Goal: Task Accomplishment & Management: Manage account settings

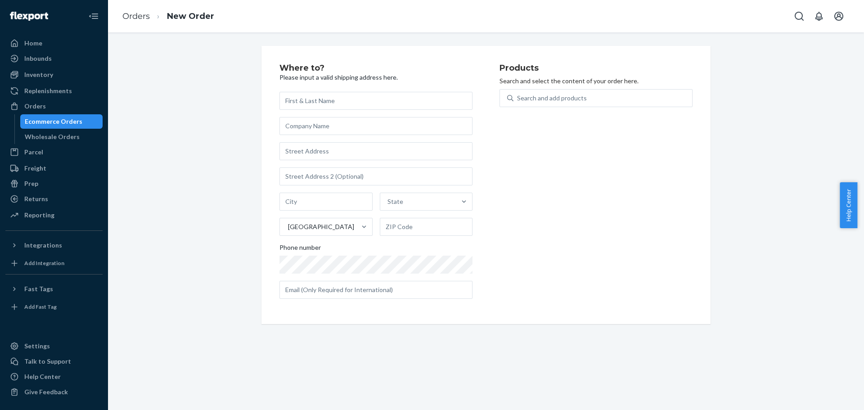
click at [237, 119] on div "Where to? Please input a valid shipping address here. State United States Phone…" at bounding box center [486, 185] width 743 height 278
click at [221, 78] on div "Where to? Please input a valid shipping address here. State United States Phone…" at bounding box center [486, 185] width 743 height 278
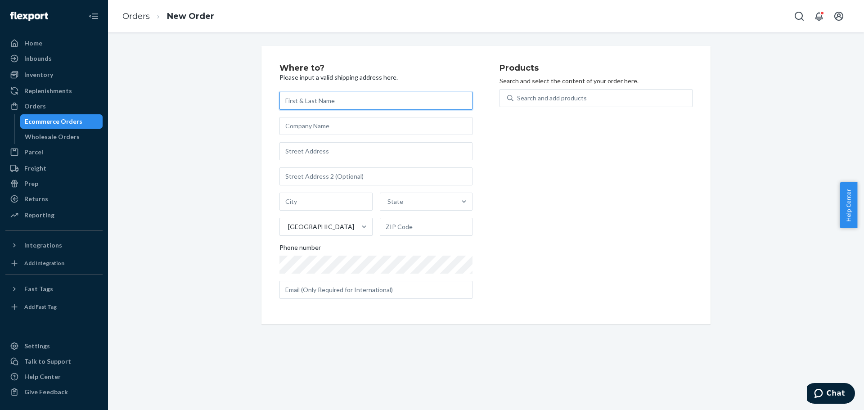
click at [354, 96] on input "text" at bounding box center [375, 101] width 193 height 18
click at [349, 105] on input "text" at bounding box center [375, 101] width 193 height 18
click at [329, 142] on input "text" at bounding box center [375, 151] width 193 height 18
click at [399, 211] on div "State United States" at bounding box center [375, 214] width 193 height 43
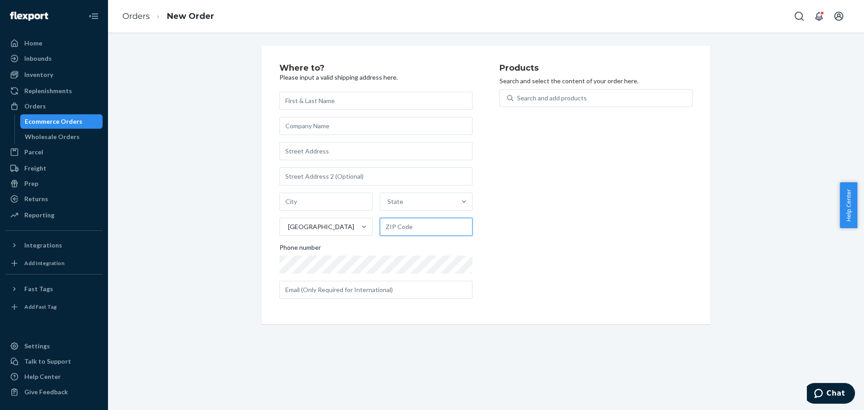
click at [397, 225] on input "text" at bounding box center [426, 227] width 93 height 18
click at [567, 95] on div "Search and add products" at bounding box center [552, 98] width 70 height 9
click at [518, 95] on input "Search and add products" at bounding box center [517, 98] width 1 height 9
click at [743, 130] on div "Where to? Please input a valid shipping address here. State United States Phone…" at bounding box center [486, 185] width 743 height 278
click at [589, 94] on div "Search and add products" at bounding box center [602, 98] width 179 height 16
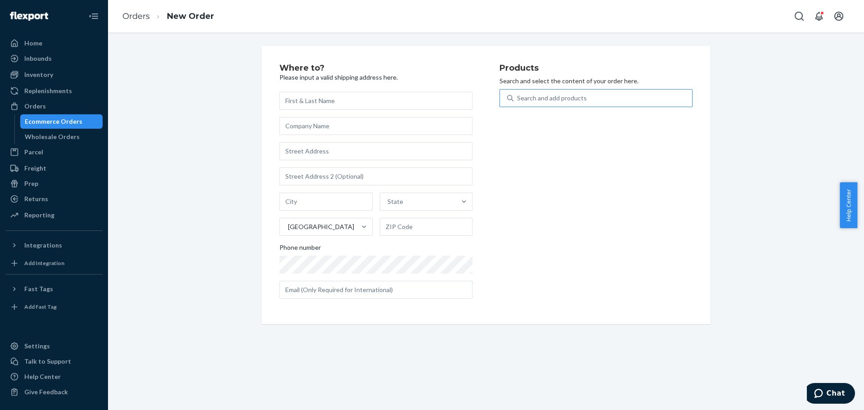
click at [518, 94] on input "Search and add products" at bounding box center [517, 98] width 1 height 9
type input "s"
type input "SCD03K"
drag, startPoint x: 563, startPoint y: 95, endPoint x: 510, endPoint y: 95, distance: 52.2
click at [513, 95] on div "Search and add products" at bounding box center [602, 98] width 179 height 16
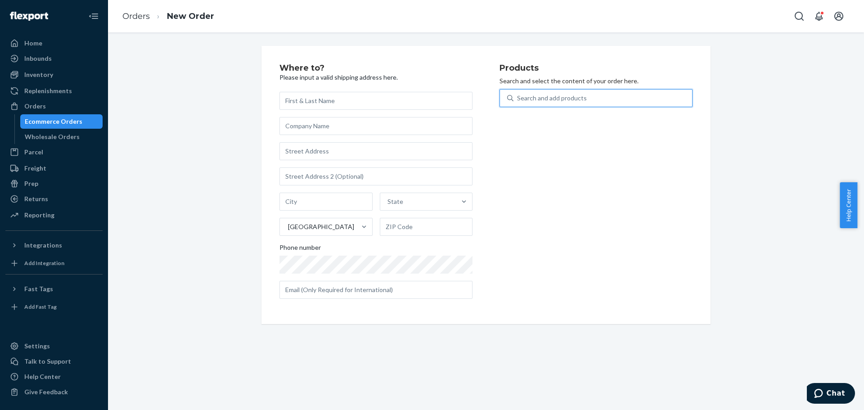
click at [517, 95] on input "0 results available. Select is focused ,type to refine list, press Down to open…" at bounding box center [517, 98] width 1 height 9
click at [534, 100] on div "Search and add products" at bounding box center [552, 98] width 70 height 9
click at [518, 100] on input "0 results available. Use Up and Down to choose options, press Enter to select t…" at bounding box center [517, 98] width 1 height 9
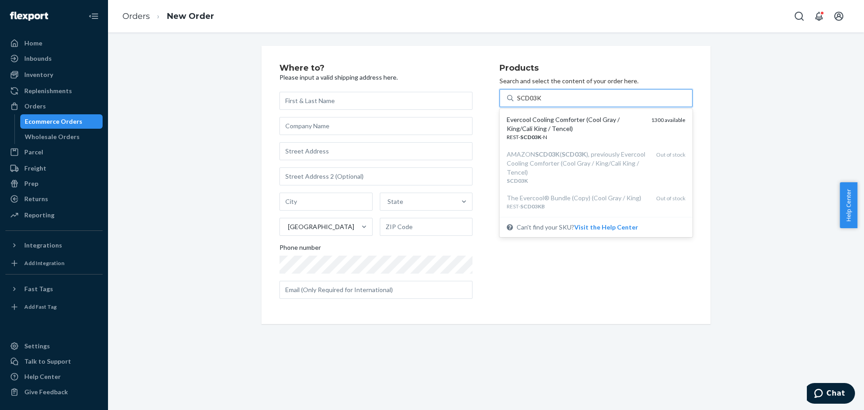
type input "SCD03K"
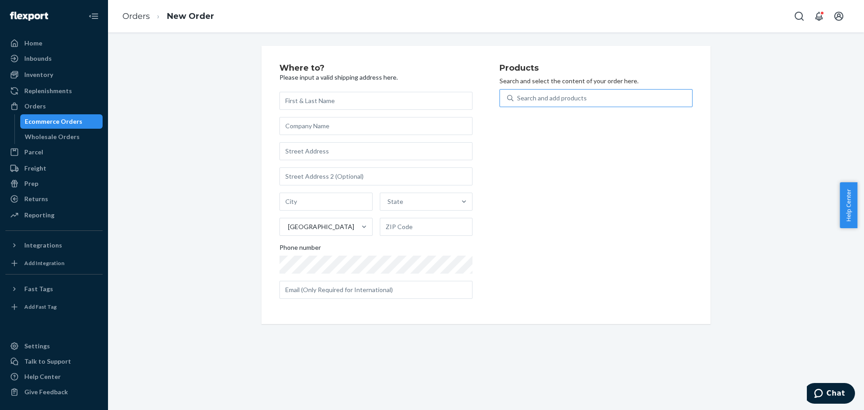
drag, startPoint x: 174, startPoint y: 160, endPoint x: 238, endPoint y: 41, distance: 135.3
click at [174, 160] on div "Where to? Please input a valid shipping address here. State United States Phone…" at bounding box center [486, 185] width 743 height 278
click at [617, 136] on div "Products Search and select the content of your order here. Search and add produ…" at bounding box center [596, 185] width 193 height 242
click at [638, 170] on div "Products Search and select the content of your order here. Search and add produ…" at bounding box center [596, 185] width 193 height 242
click at [639, 194] on div "Products Search and select the content of your order here. Search and add produ…" at bounding box center [596, 185] width 193 height 242
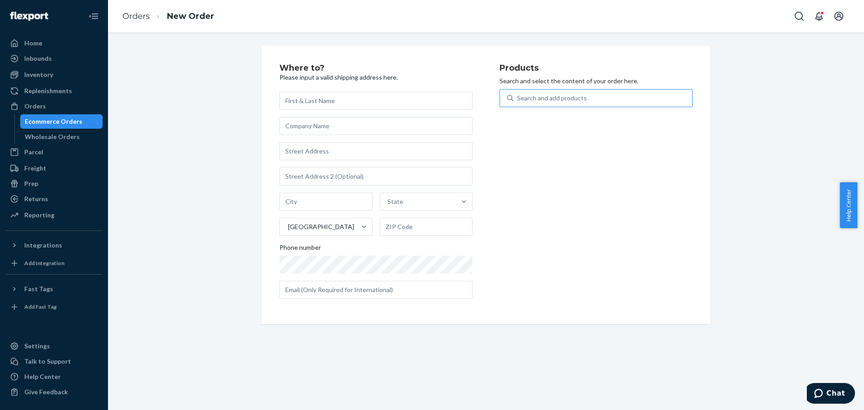
click at [655, 205] on div "Products Search and select the content of your order here. Search and add produ…" at bounding box center [596, 185] width 193 height 242
click at [620, 222] on div "Products Search and select the content of your order here. Search and add produ…" at bounding box center [596, 185] width 193 height 242
click at [793, 248] on div "Where to? Please input a valid shipping address here. State United States Phone…" at bounding box center [486, 185] width 743 height 278
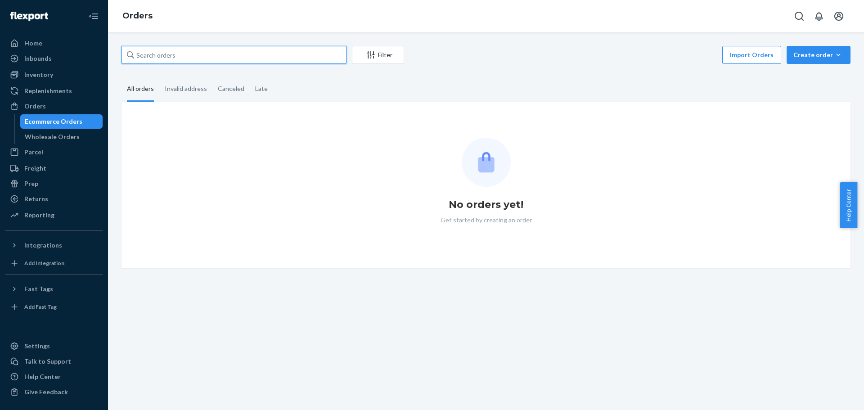
click at [230, 50] on input "text" at bounding box center [234, 55] width 225 height 18
paste input "113-2854263-3591415"
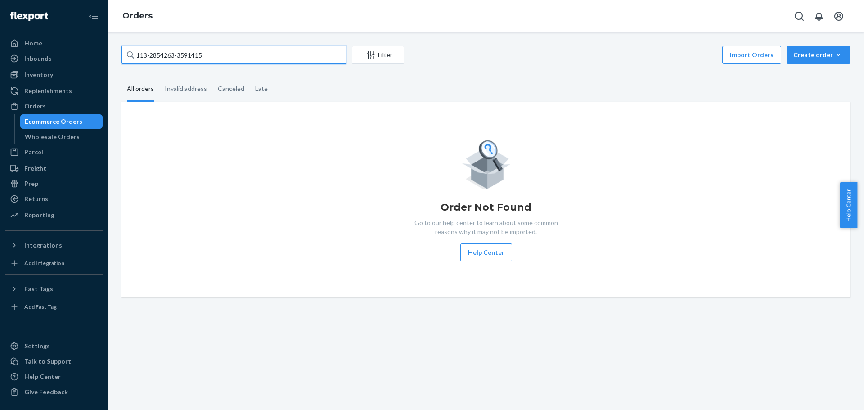
type input "113-2854263-3591415"
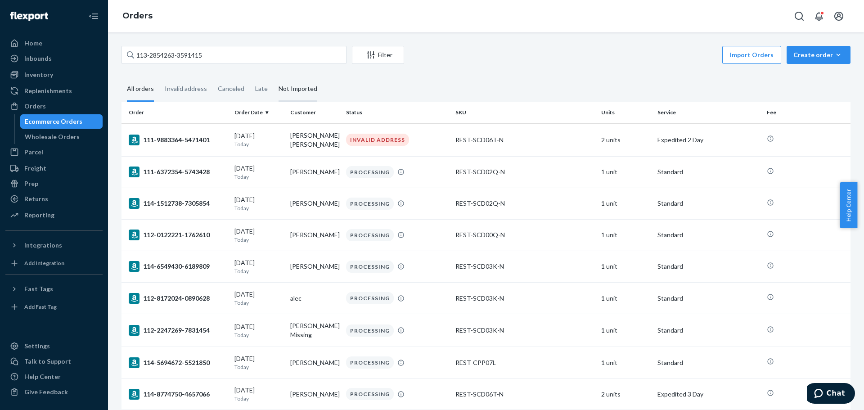
click at [310, 87] on div "Not Imported" at bounding box center [298, 89] width 39 height 25
click at [273, 77] on input "Not Imported" at bounding box center [273, 77] width 0 height 0
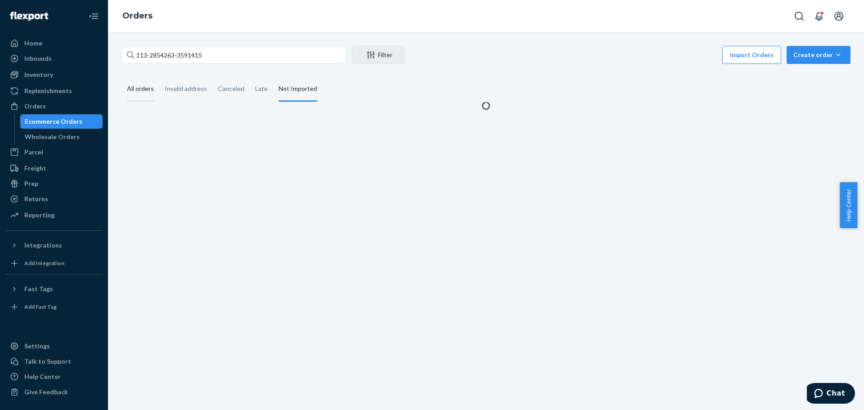
click at [146, 90] on div "All orders" at bounding box center [140, 89] width 27 height 25
click at [122, 77] on input "All orders" at bounding box center [122, 77] width 0 height 0
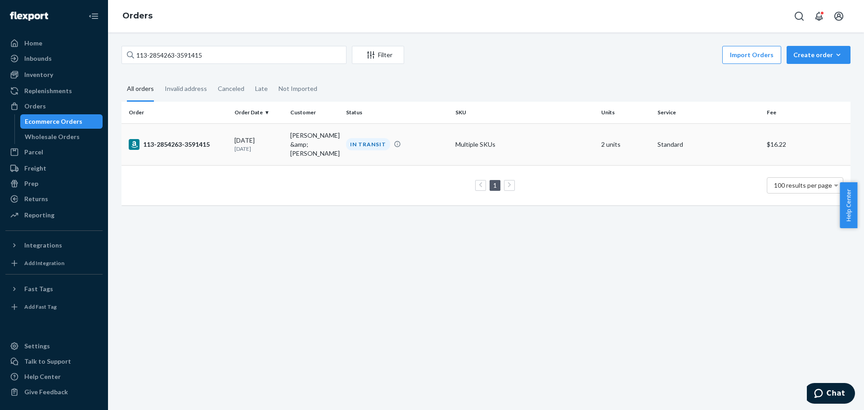
click at [178, 139] on div "113-2854263-3591415" at bounding box center [178, 144] width 99 height 11
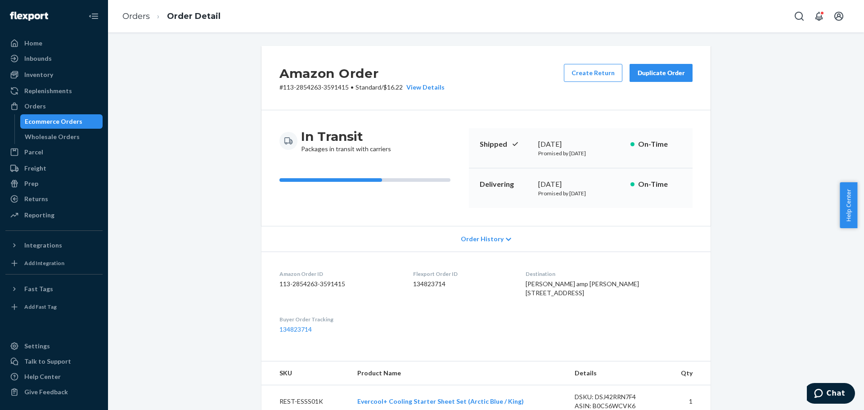
click at [768, 176] on div "Amazon Order # 113-2854263-3591415 • Standard / $16.22 View Details Create Retu…" at bounding box center [486, 361] width 743 height 630
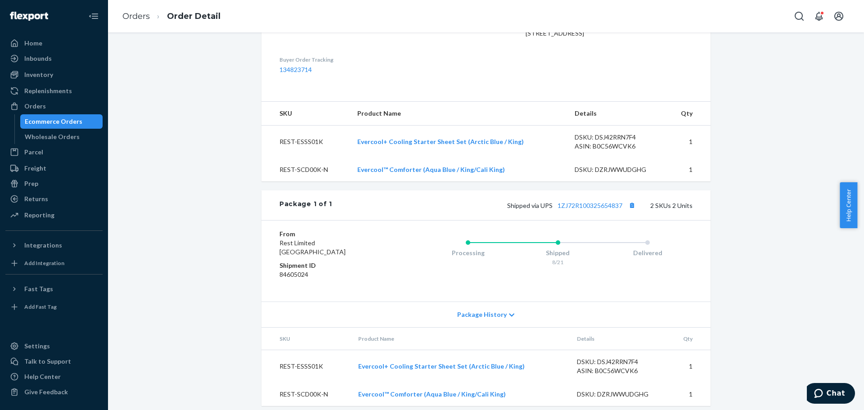
scroll to position [284, 0]
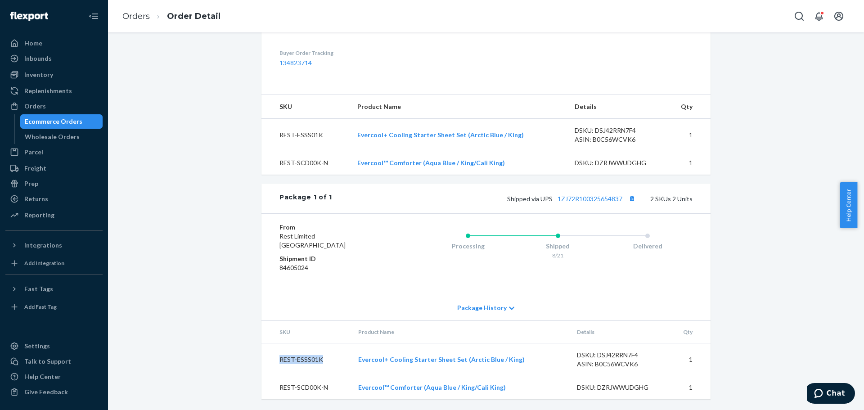
drag, startPoint x: 274, startPoint y: 357, endPoint x: 321, endPoint y: 363, distance: 47.2
click at [321, 363] on td "REST-ESSS01K" at bounding box center [306, 359] width 90 height 33
drag, startPoint x: 274, startPoint y: 389, endPoint x: 329, endPoint y: 387, distance: 55.4
click at [329, 387] on td "REST-SCD00K-N" at bounding box center [306, 387] width 90 height 23
click at [777, 246] on div "Amazon Order # 113-2854263-3591415 • Standard / $16.22 View Details Create Retu…" at bounding box center [486, 94] width 743 height 630
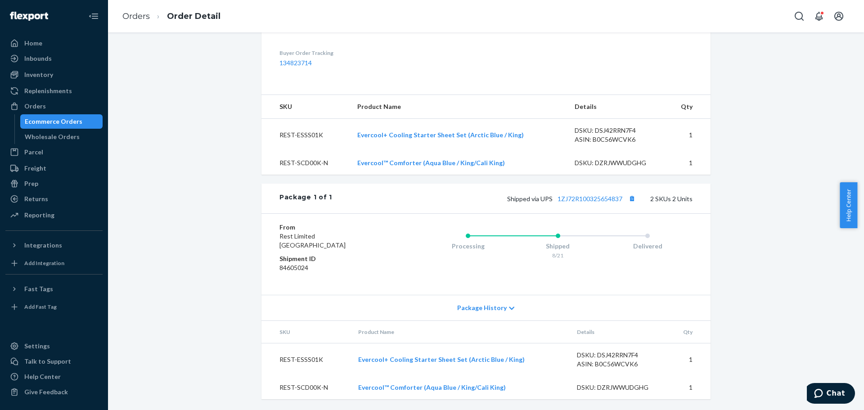
click at [782, 181] on div "Amazon Order # 113-2854263-3591415 • Standard / $16.22 View Details Create Retu…" at bounding box center [486, 94] width 743 height 630
click at [782, 180] on div "Amazon Order # 113-2854263-3591415 • Standard / $16.22 View Details Create Retu…" at bounding box center [486, 94] width 743 height 630
drag, startPoint x: 788, startPoint y: 158, endPoint x: 795, endPoint y: 157, distance: 6.8
click at [788, 158] on div "Amazon Order # 113-2854263-3591415 • Standard / $16.22 View Details Create Retu…" at bounding box center [486, 94] width 743 height 630
click at [774, 153] on div "Amazon Order # 113-2854263-3591415 • Standard / $16.22 View Details Create Retu…" at bounding box center [486, 94] width 743 height 630
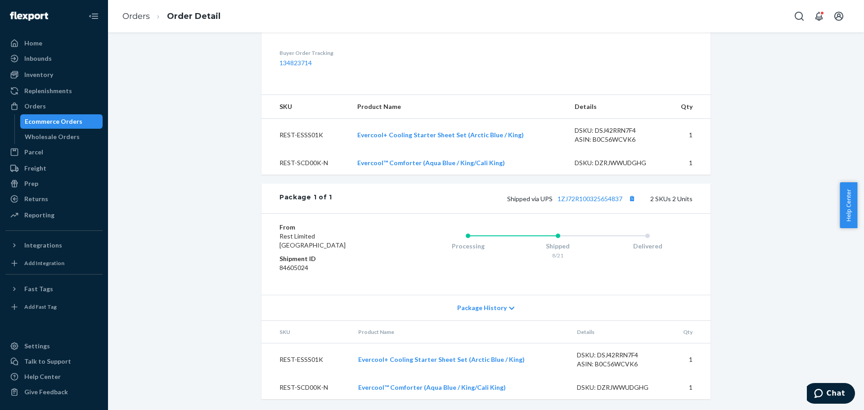
click at [767, 161] on div "Amazon Order # 113-2854263-3591415 • Standard / $16.22 View Details Create Retu…" at bounding box center [486, 94] width 743 height 630
click at [763, 155] on div "Amazon Order # 113-2854263-3591415 • Standard / $16.22 View Details Create Retu…" at bounding box center [486, 94] width 743 height 630
click at [765, 160] on div "Amazon Order # 113-2854263-3591415 • Standard / $16.22 View Details Create Retu…" at bounding box center [486, 94] width 743 height 630
click at [747, 174] on div "Amazon Order # 113-2854263-3591415 • Standard / $16.22 View Details Create Retu…" at bounding box center [486, 94] width 743 height 630
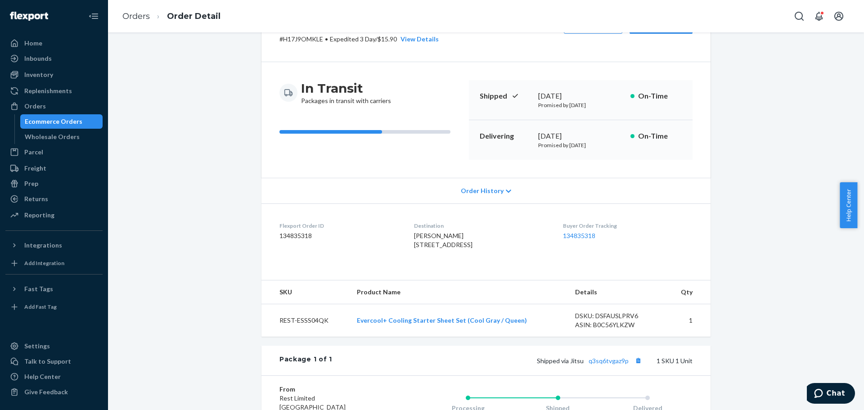
scroll to position [105, 0]
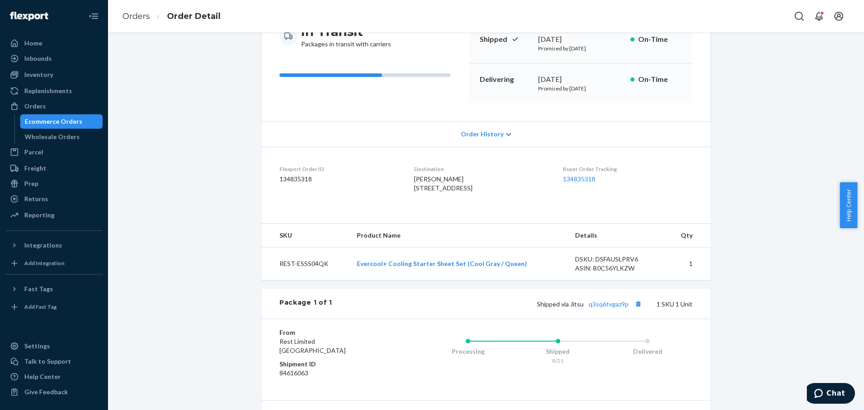
click at [235, 271] on div "Flexport Order # H17J9OMKLE • Expedited 3 Day / $15.90 View Details Create Retu…" at bounding box center [486, 216] width 743 height 551
drag, startPoint x: 275, startPoint y: 284, endPoint x: 328, endPoint y: 285, distance: 53.1
click at [328, 280] on td "REST-ESSS04QK" at bounding box center [305, 264] width 88 height 33
drag, startPoint x: 186, startPoint y: 294, endPoint x: 211, endPoint y: 269, distance: 35.6
click at [185, 294] on div "Flexport Order # H17J9OMKLE • Expedited 3 Day / $15.90 View Details Create Retu…" at bounding box center [486, 216] width 743 height 551
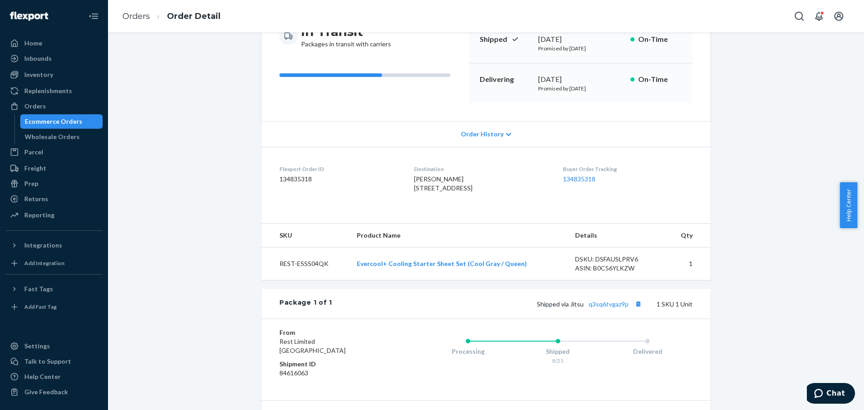
click at [734, 222] on div "Flexport Order # H17J9OMKLE • Expedited 3 Day / $15.90 View Details Create Retu…" at bounding box center [486, 216] width 743 height 551
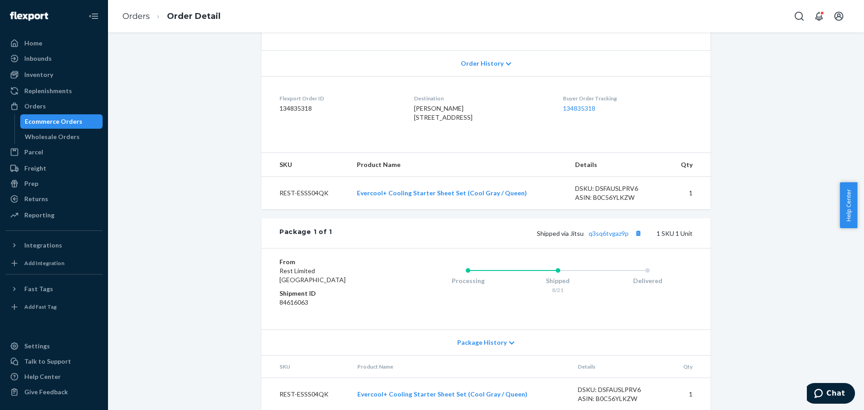
scroll to position [205, 0]
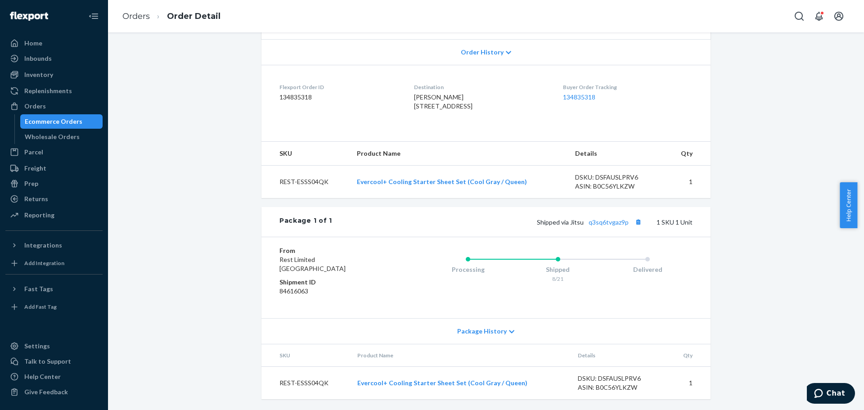
click at [761, 185] on div "Flexport Order # H17J9OMKLE • Expedited 3 Day / $15.90 View Details Create Retu…" at bounding box center [486, 134] width 743 height 551
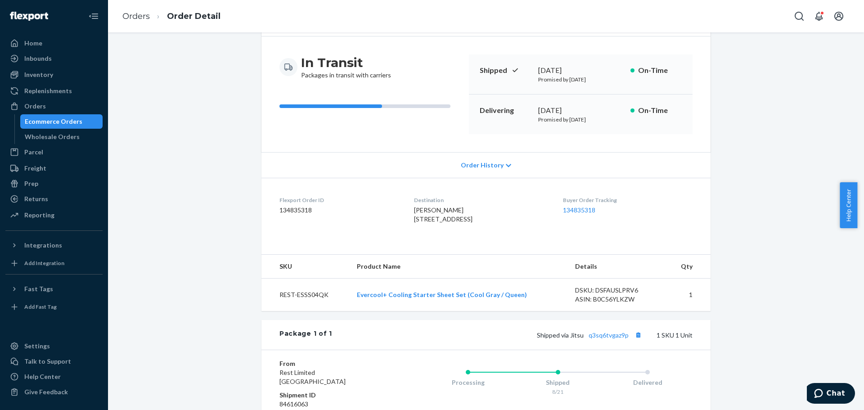
scroll to position [0, 0]
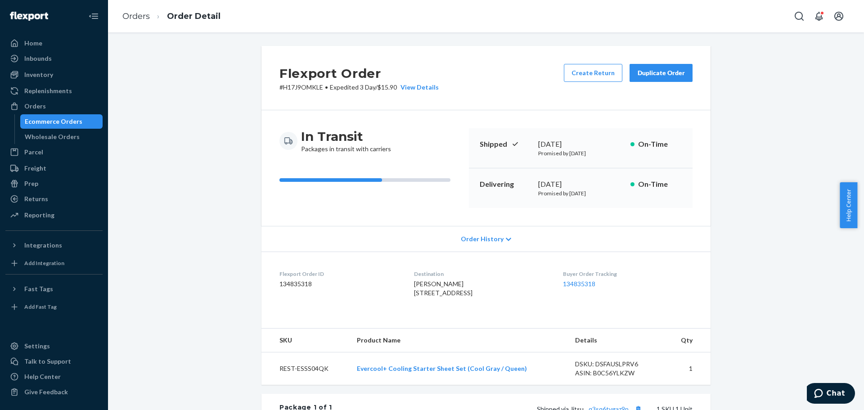
click at [769, 190] on div "Flexport Order # H17J9OMKLE • Expedited 3 Day / $15.90 View Details Create Retu…" at bounding box center [486, 321] width 743 height 551
click at [752, 196] on div "Flexport Order # H17J9OMKLE • Expedited 3 Day / $15.90 View Details Create Retu…" at bounding box center [486, 321] width 743 height 551
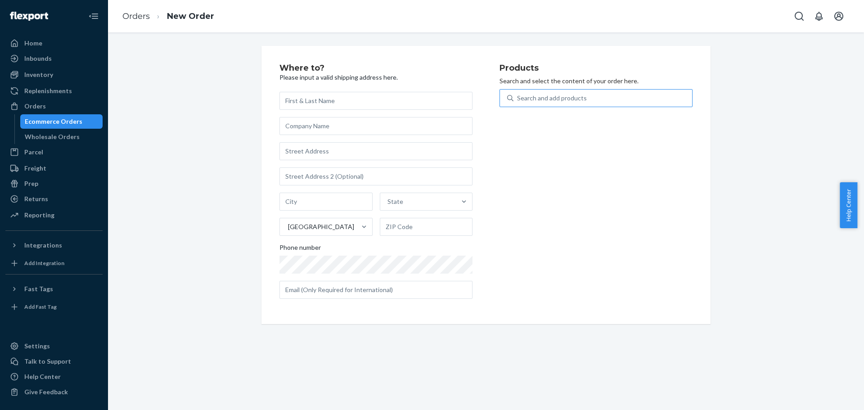
click at [585, 99] on div "Search and add products" at bounding box center [602, 98] width 179 height 16
click at [518, 99] on input "Search and add products" at bounding box center [517, 98] width 1 height 9
paste input "SCD03K"
type input "SCD03K"
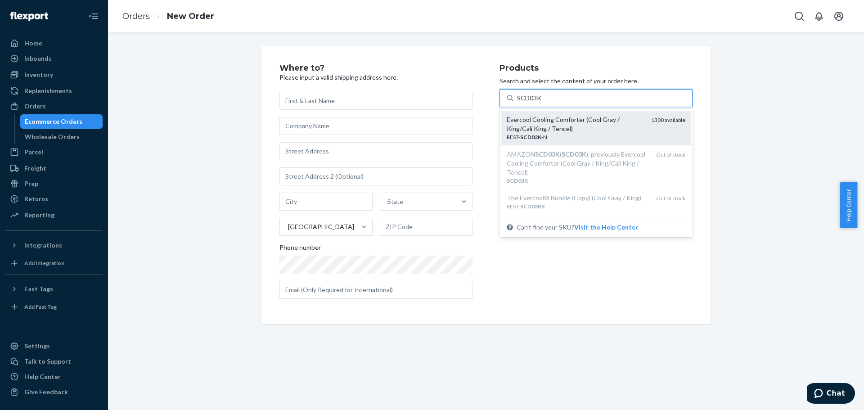
click at [570, 126] on div "Evercool Cooling Comforter (Cool Gray / King/Cali King / Tencel)" at bounding box center [575, 124] width 137 height 18
click at [542, 103] on input "SCD03K" at bounding box center [529, 98] width 25 height 9
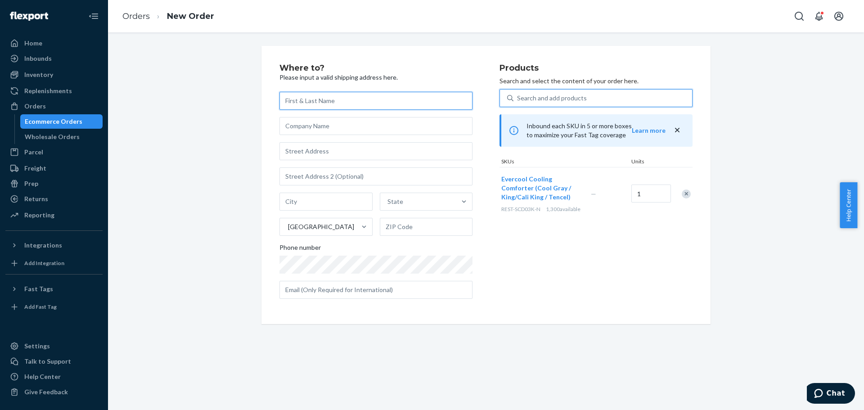
paste input "Oschelles Torres"
click at [352, 101] on input "text" at bounding box center [375, 101] width 193 height 18
type input "[PERSON_NAME]"
click at [356, 144] on input "text" at bounding box center [375, 151] width 193 height 18
paste input "13818 Chester, KNL San Antonio, TX 78253"
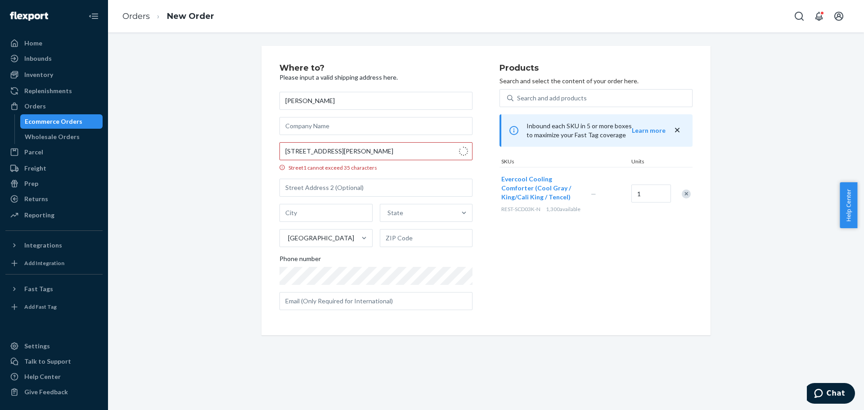
type input "13818 Chester Knoll"
type input "San Antonio"
type input "78253"
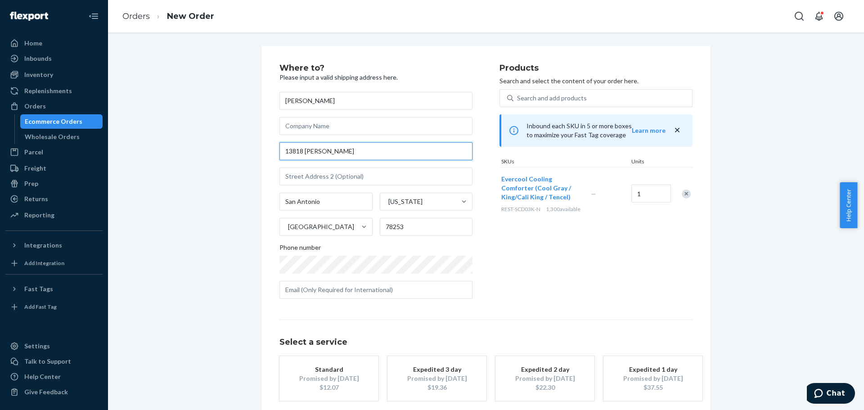
click at [363, 149] on input "13818 Chester Knoll" at bounding box center [375, 151] width 193 height 18
click at [520, 263] on div "Products Search and select the content of your order here. Search and add produ…" at bounding box center [596, 185] width 193 height 242
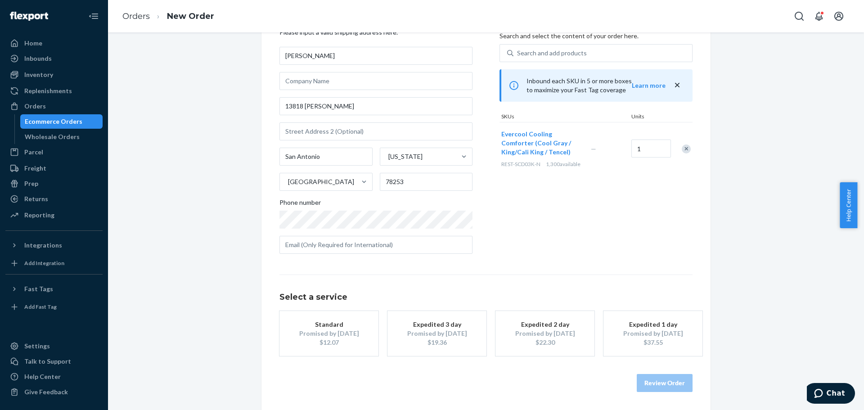
click at [580, 230] on div "Products Search and select the content of your order here. Search and add produ…" at bounding box center [596, 140] width 193 height 242
click at [324, 323] on div "Standard" at bounding box center [329, 324] width 72 height 9
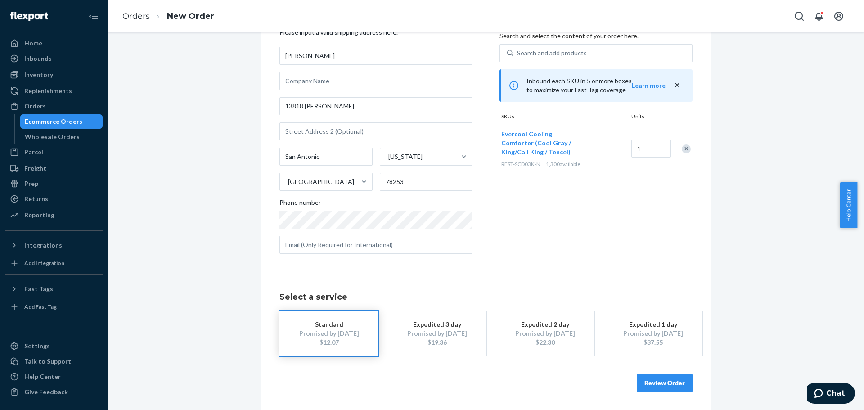
click at [637, 237] on div "Products Search and select the content of your order here. Search and add produ…" at bounding box center [596, 140] width 193 height 242
click at [653, 381] on button "Review Order" at bounding box center [665, 383] width 56 height 18
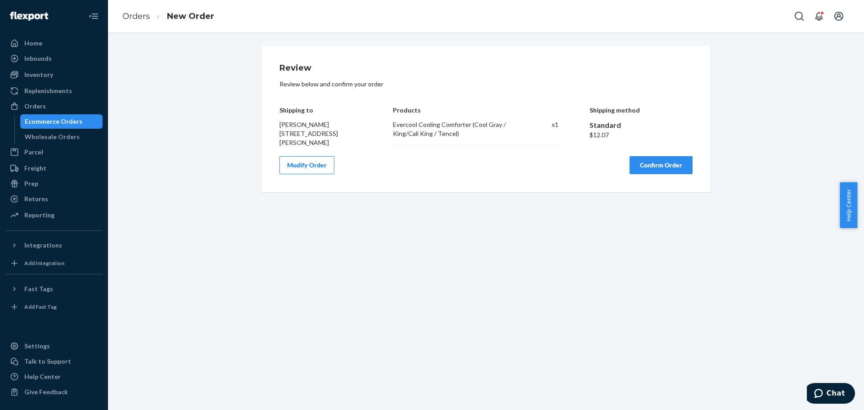
scroll to position [0, 0]
click at [303, 166] on button "Modify Order" at bounding box center [306, 165] width 55 height 18
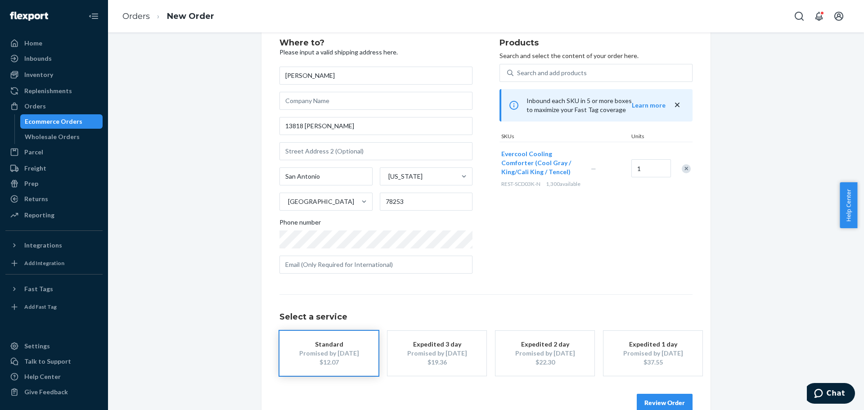
scroll to position [45, 0]
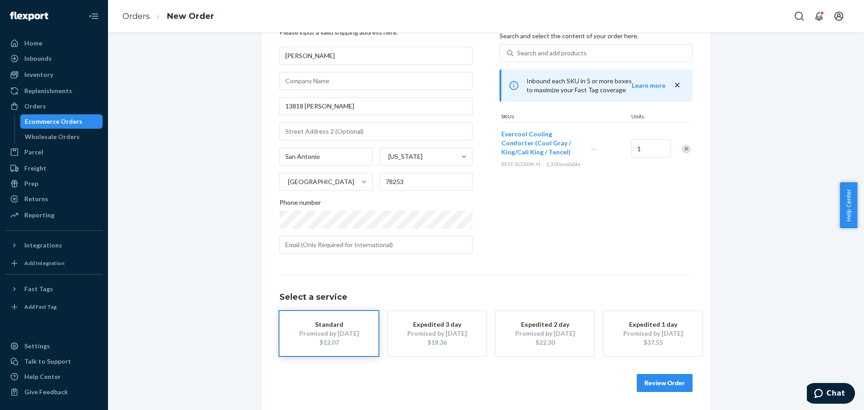
click at [627, 225] on div "Products Search and select the content of your order here. Search and add produ…" at bounding box center [596, 140] width 193 height 242
click at [593, 277] on div "Select a service Standard Promised by Sep 2, 2025 $12.07 Expedited 3 day Promis…" at bounding box center [485, 315] width 413 height 81
click at [575, 264] on div "Where to? Please input a valid shipping address here. Oschelle Torres 13818 Che…" at bounding box center [485, 205] width 413 height 373
click at [591, 272] on div "Where to? Please input a valid shipping address here. Oschelle Torres 13818 Che…" at bounding box center [485, 205] width 413 height 373
click at [329, 333] on div "Promised by Sep 2, 2025" at bounding box center [329, 333] width 72 height 9
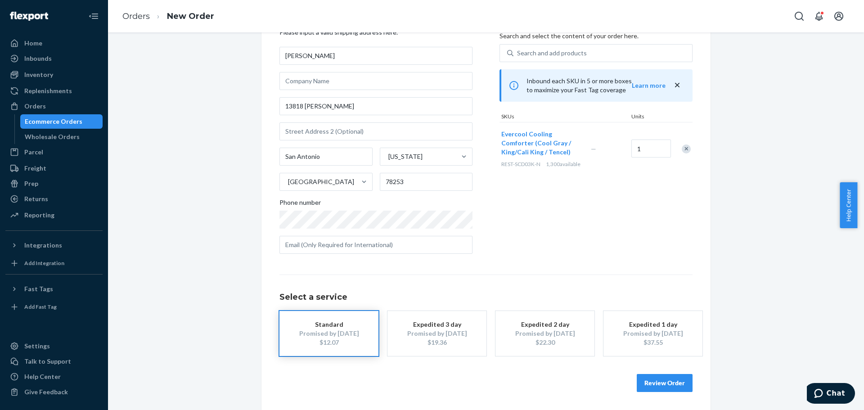
click at [648, 378] on button "Review Order" at bounding box center [665, 383] width 56 height 18
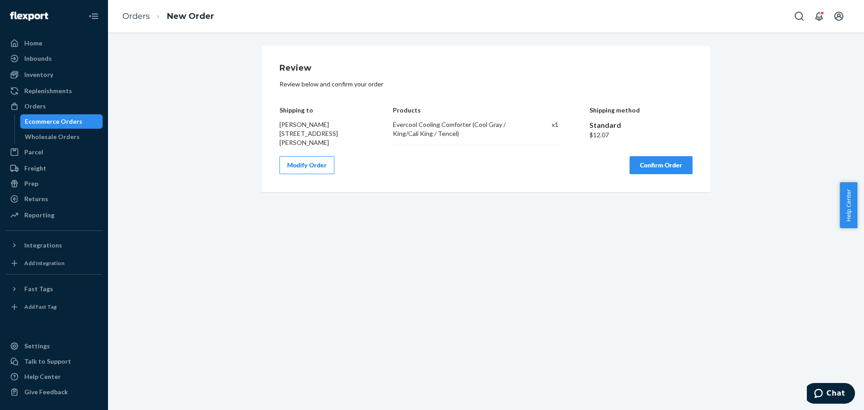
click at [654, 163] on button "Confirm Order" at bounding box center [661, 165] width 63 height 18
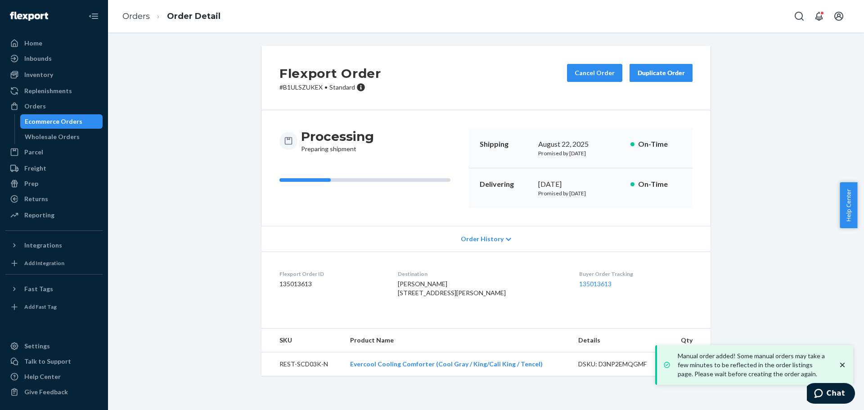
click at [229, 246] on div "Flexport Order # B1ULSZUKEX • Standard Cancel Order Duplicate Order Processing …" at bounding box center [486, 216] width 743 height 341
drag, startPoint x: 205, startPoint y: 281, endPoint x: 513, endPoint y: 243, distance: 311.0
click at [240, 270] on div "Flexport Order # B1ULSZUKEX • Standard Cancel Order Duplicate Order Processing …" at bounding box center [486, 216] width 743 height 341
drag, startPoint x: 536, startPoint y: 185, endPoint x: 606, endPoint y: 194, distance: 70.3
click at [606, 194] on div "September 3, 2025 Promised by September 3, 2025" at bounding box center [580, 188] width 85 height 18
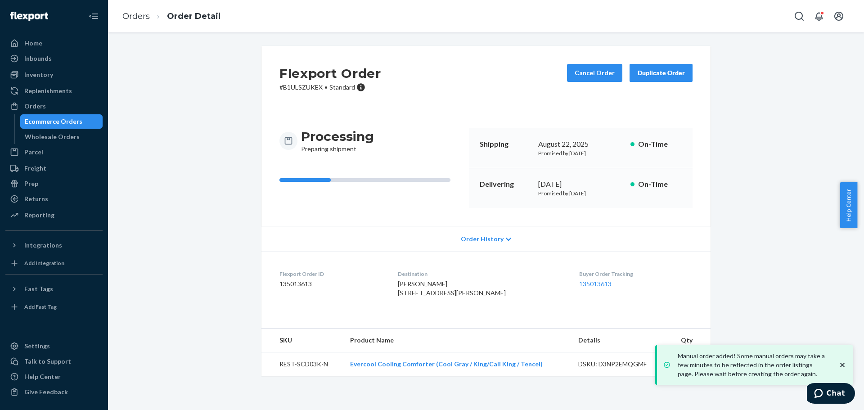
click at [208, 243] on div "Flexport Order # B1ULSZUKEX • Standard Cancel Order Duplicate Order Processing …" at bounding box center [486, 216] width 743 height 341
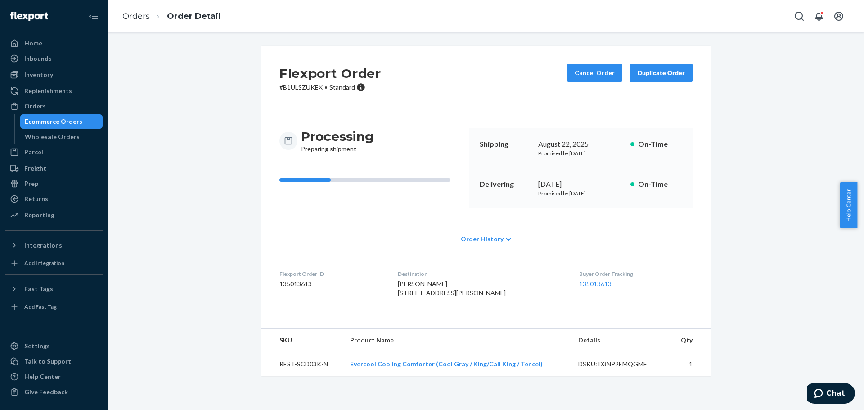
click at [196, 302] on div "Flexport Order # B1ULSZUKEX • Standard Cancel Order Duplicate Order Processing …" at bounding box center [486, 216] width 743 height 341
click at [211, 250] on div "Flexport Order # B1ULSZUKEX • Standard Cancel Order Duplicate Order Processing …" at bounding box center [486, 216] width 743 height 341
click at [740, 192] on div "Flexport Order # B1ULSZUKEX • Standard Cancel Order Duplicate Order Processing …" at bounding box center [486, 216] width 743 height 341
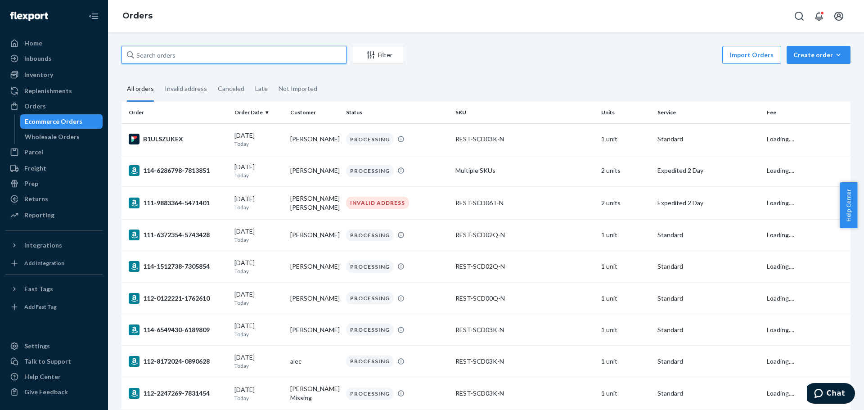
click at [178, 55] on input "text" at bounding box center [234, 55] width 225 height 18
paste input "112-2880213-3542609"
type input "112-2880213-3542609"
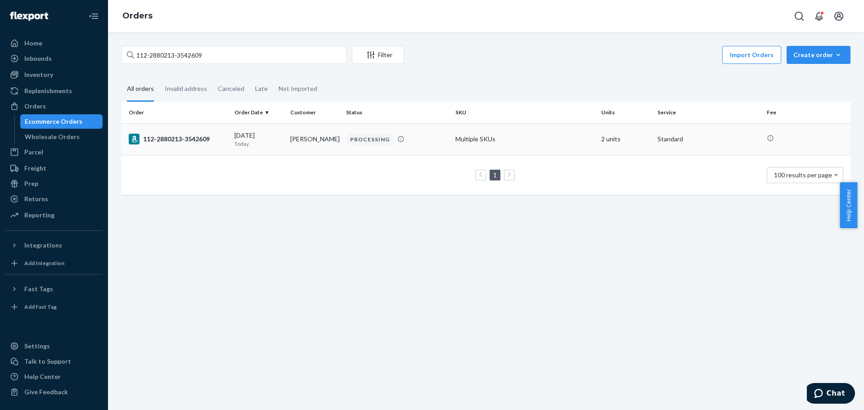
click at [186, 133] on td "112-2880213-3542609" at bounding box center [176, 139] width 109 height 32
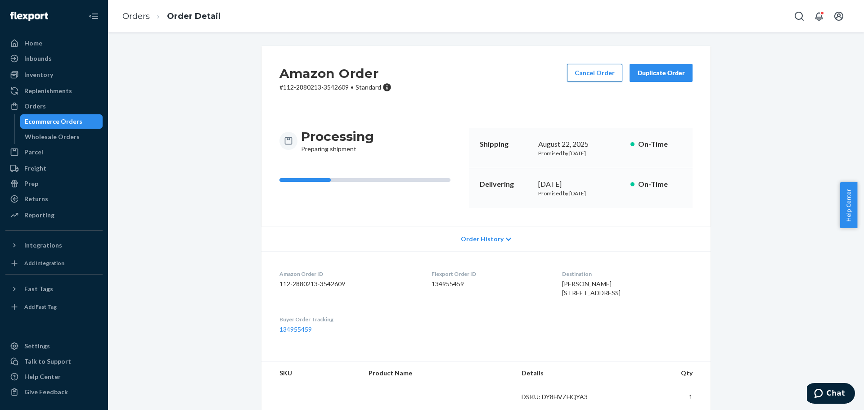
click at [594, 70] on button "Cancel Order" at bounding box center [594, 73] width 55 height 18
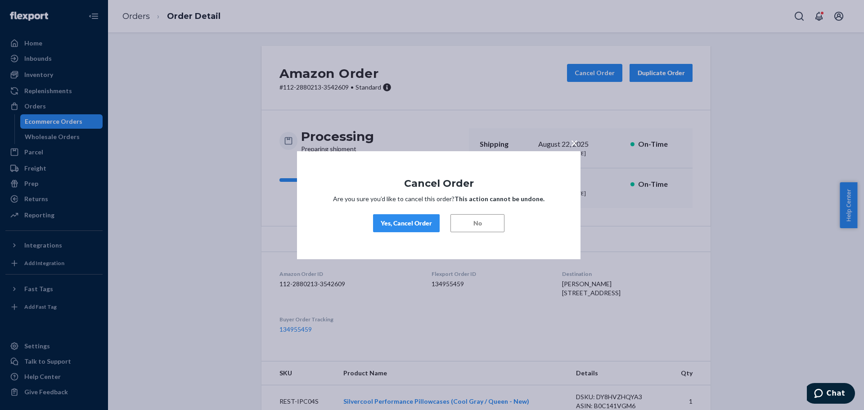
click at [413, 227] on div "Yes, Cancel Order" at bounding box center [406, 223] width 51 height 9
